Goal: Browse casually: Explore the website without a specific task or goal

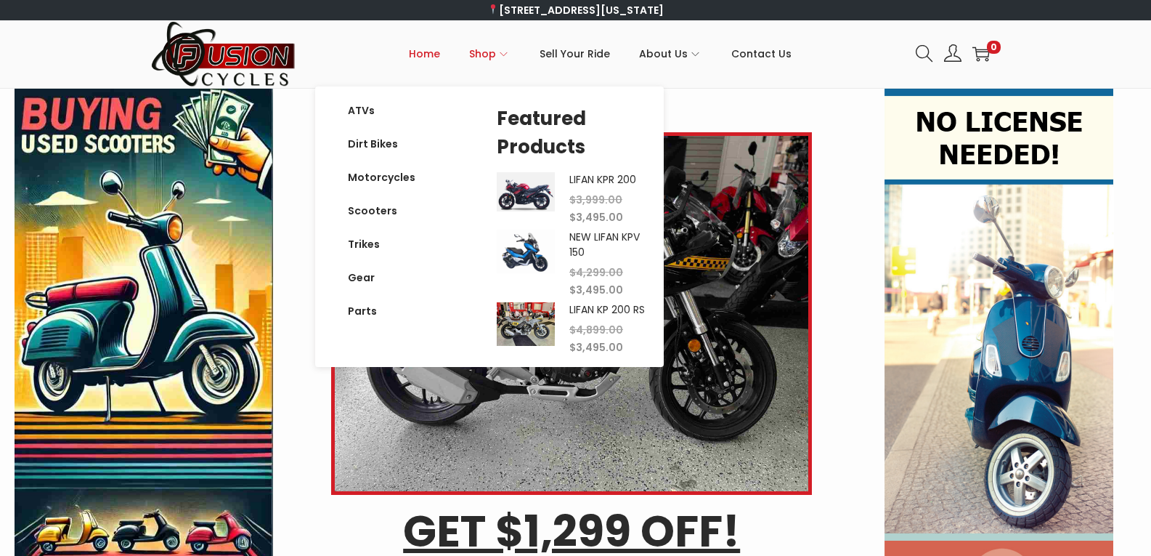
click at [494, 53] on span "Shop" at bounding box center [482, 54] width 27 height 36
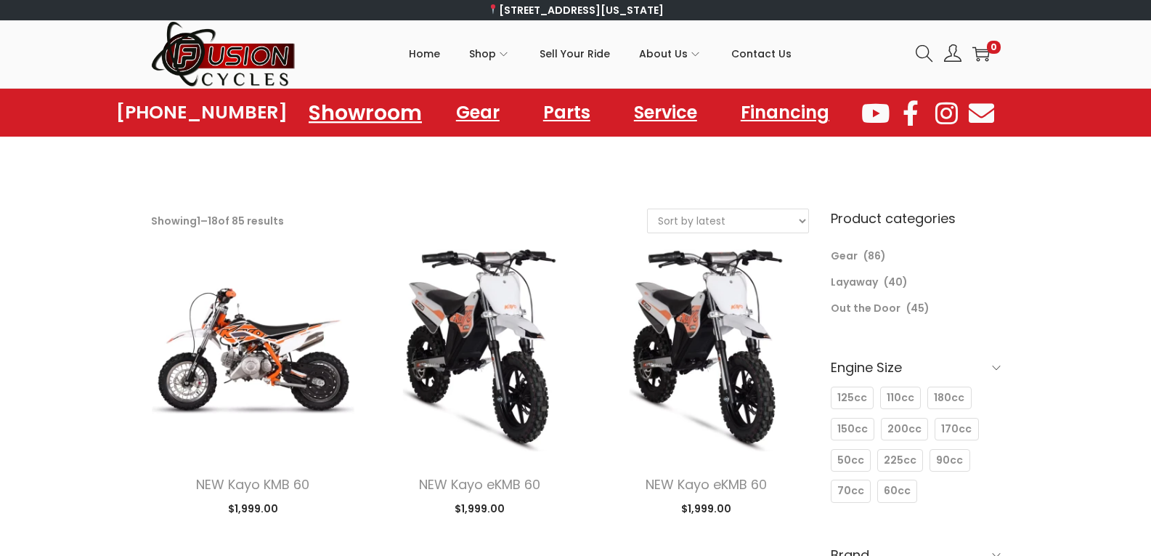
click at [370, 115] on link "Showroom" at bounding box center [365, 112] width 148 height 40
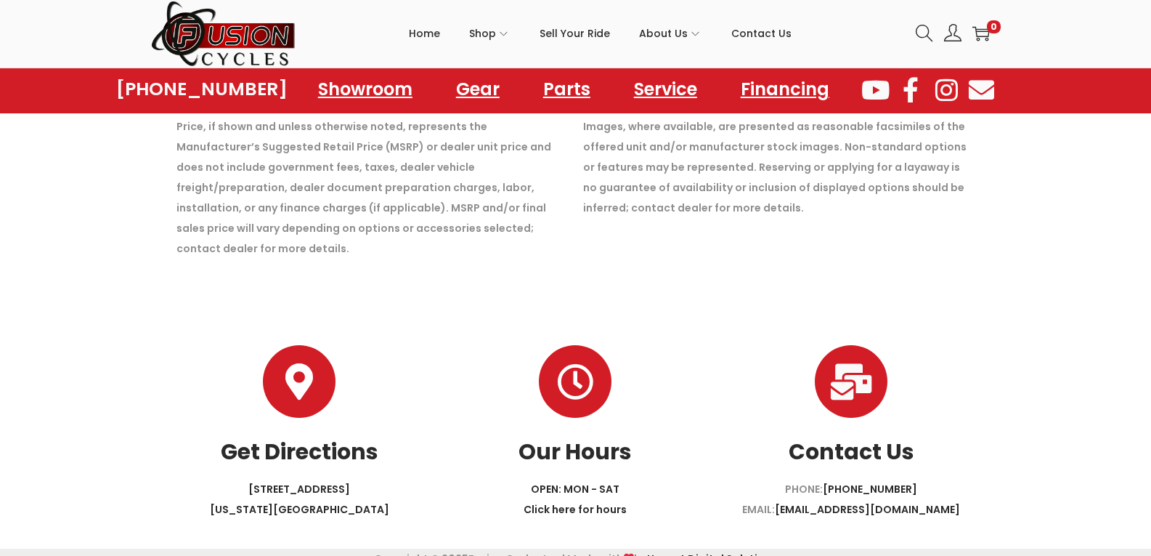
scroll to position [4403, 0]
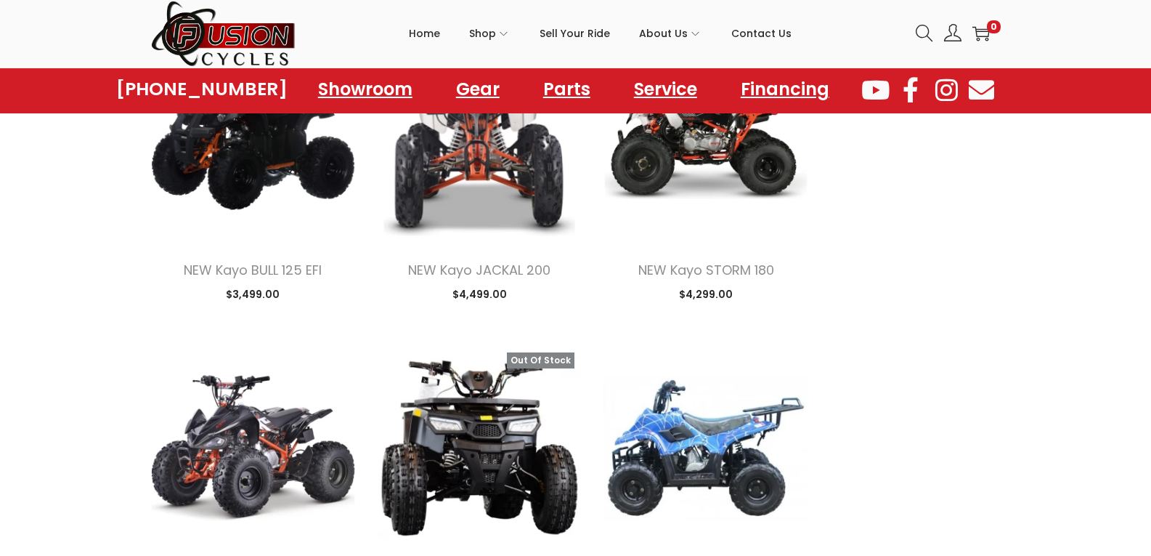
scroll to position [5337, 0]
